Goal: Information Seeking & Learning: Learn about a topic

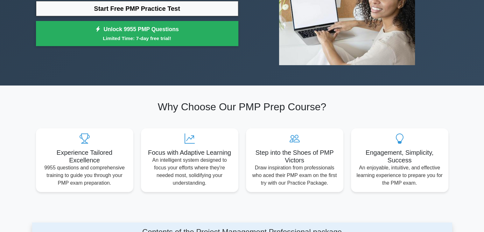
scroll to position [127, 0]
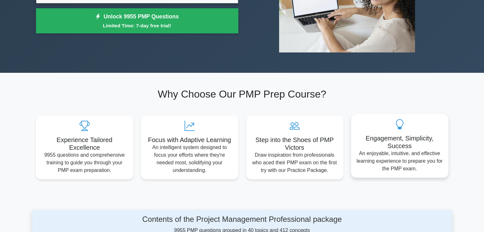
click at [374, 132] on div "Engagement, Simplicity, Success An enjoyable, intuitive, and effective learning…" at bounding box center [399, 146] width 97 height 64
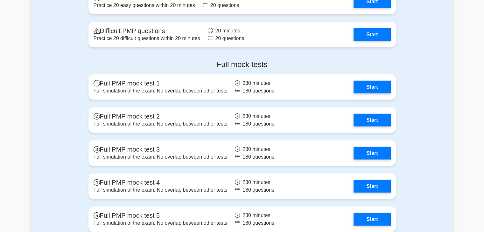
scroll to position [1779, 0]
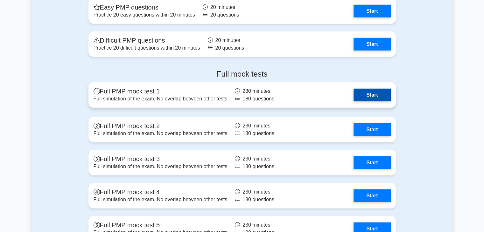
click at [368, 93] on link "Start" at bounding box center [372, 95] width 37 height 13
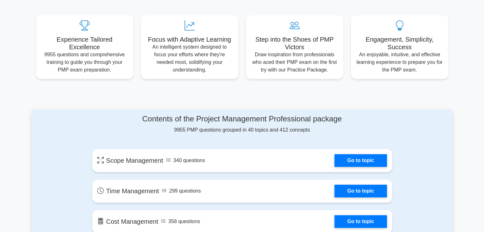
scroll to position [229, 0]
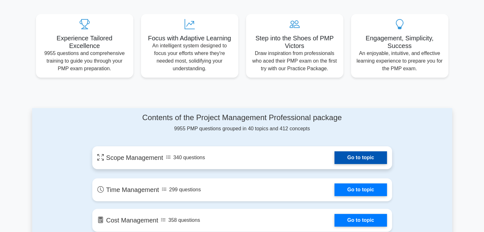
click at [347, 152] on link "Go to topic" at bounding box center [361, 158] width 52 height 13
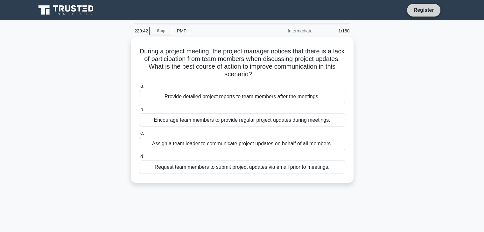
click at [431, 6] on link "Register" at bounding box center [424, 10] width 28 height 8
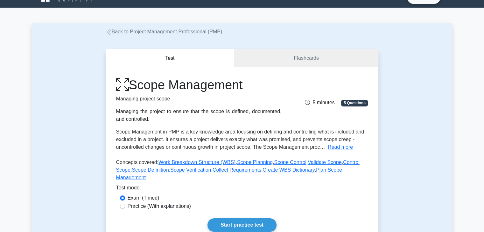
scroll to position [25, 0]
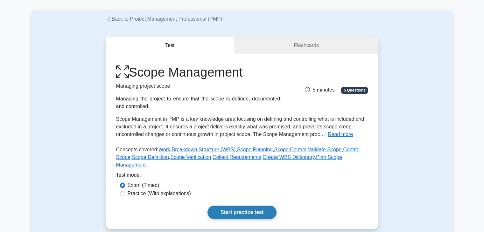
click at [254, 206] on link "Start practice test" at bounding box center [242, 212] width 69 height 13
